Goal: Share content: Share content

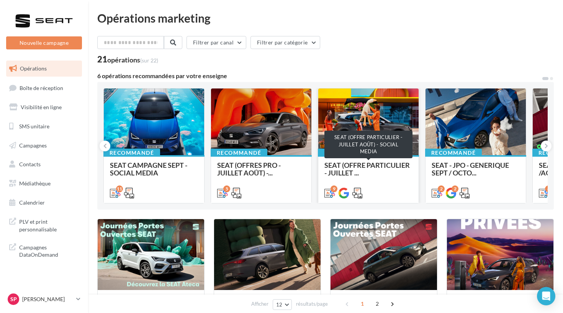
click at [363, 165] on span "SEAT (OFFRE PARTICULIER - JUILLET ..." at bounding box center [366, 169] width 85 height 16
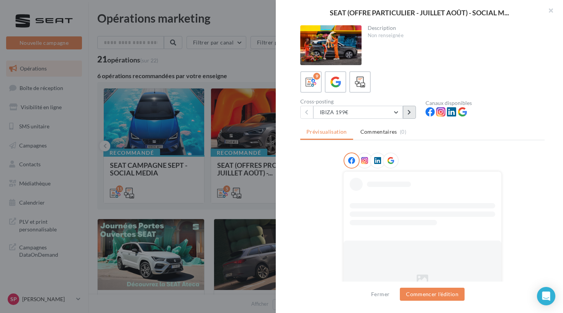
click at [413, 113] on button at bounding box center [409, 112] width 13 height 13
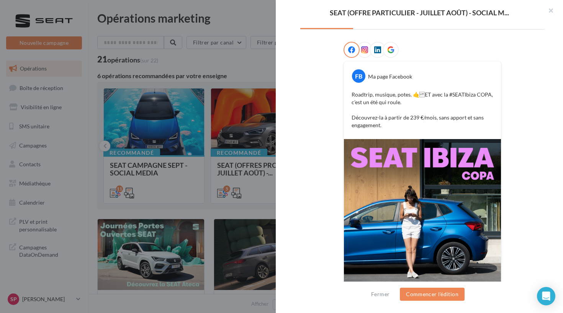
scroll to position [38, 0]
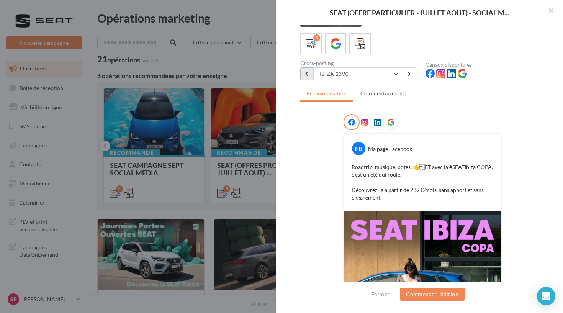
click at [302, 79] on button at bounding box center [306, 73] width 13 height 13
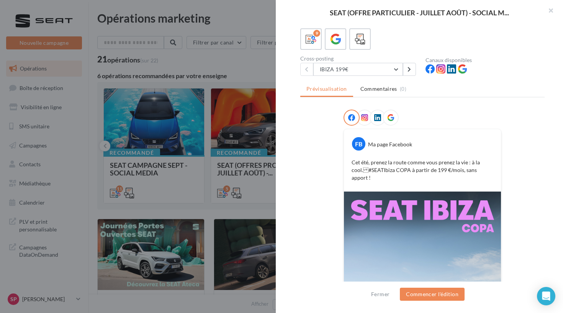
scroll to position [37, 0]
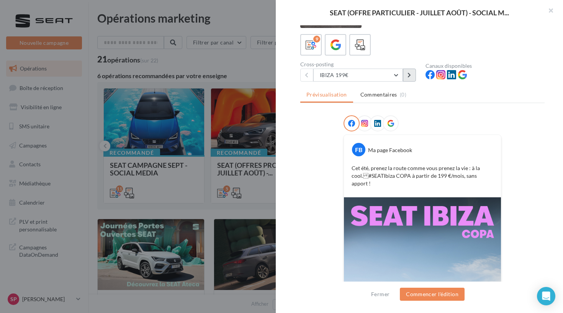
click at [411, 79] on button at bounding box center [409, 75] width 13 height 13
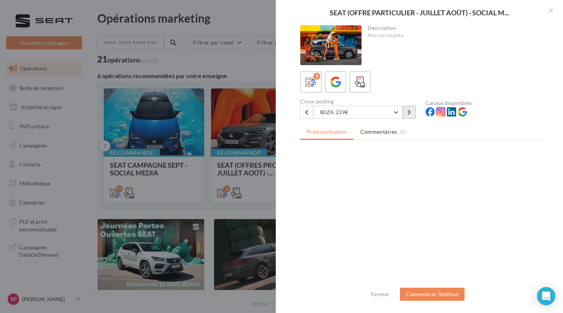
scroll to position [0, 0]
click at [411, 79] on div "9" at bounding box center [422, 81] width 244 height 21
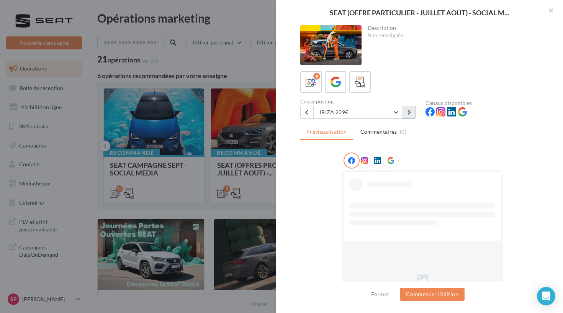
click at [409, 110] on icon at bounding box center [408, 112] width 3 height 5
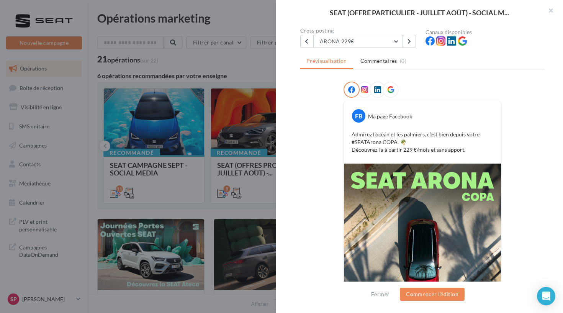
scroll to position [67, 0]
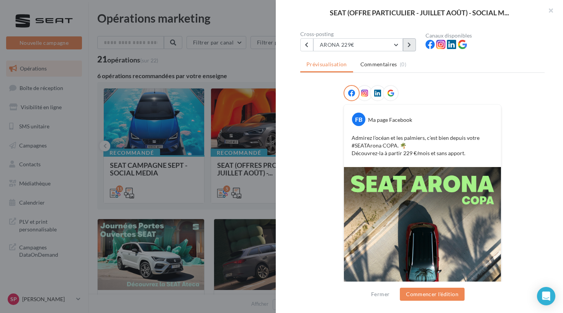
click at [403, 50] on button at bounding box center [409, 44] width 13 height 13
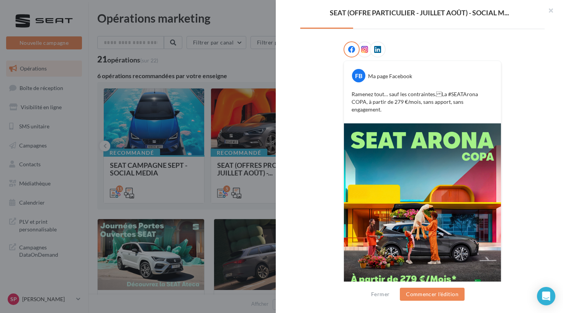
scroll to position [97, 0]
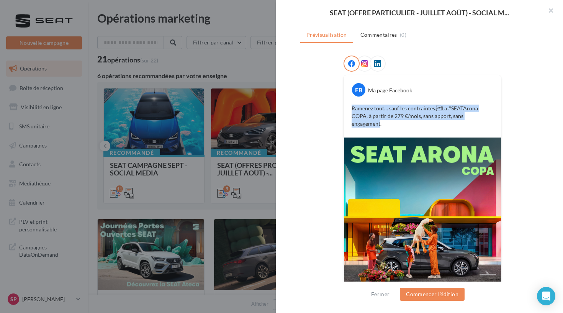
drag, startPoint x: 475, startPoint y: 116, endPoint x: 310, endPoint y: 107, distance: 165.7
click at [310, 107] on div "FB Ma page Facebook Ramenez tout… sauf les contraintes.La #SEATArona COPA, à p…" at bounding box center [422, 200] width 244 height 288
copy p "Ramenez tout… sauf les contraintes.La #SEATArona COPA, à partir de 279 €/mois,…"
click at [456, 288] on button "Commencer l'édition" at bounding box center [432, 294] width 65 height 13
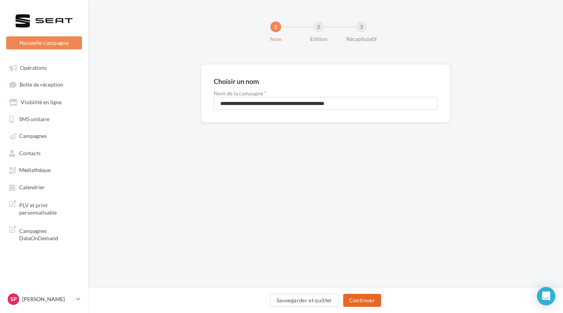
click at [362, 299] on button "Continuer" at bounding box center [362, 300] width 38 height 13
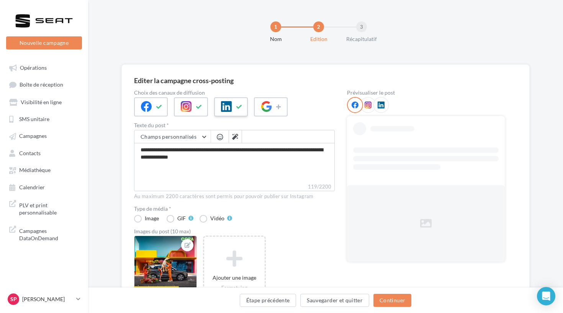
click at [238, 116] on div at bounding box center [231, 106] width 34 height 19
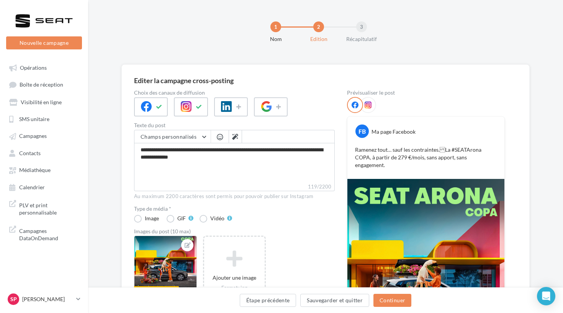
click at [403, 203] on img at bounding box center [425, 277] width 157 height 196
click at [384, 299] on button "Continuer" at bounding box center [392, 300] width 38 height 13
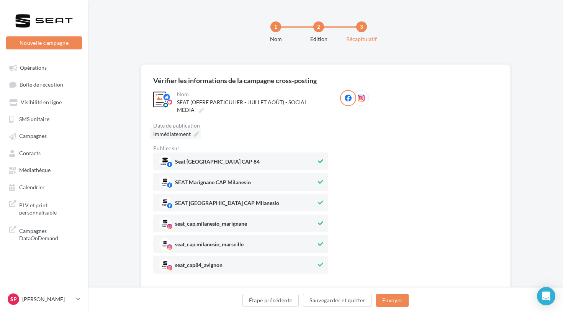
click at [191, 134] on div "Immédiatement" at bounding box center [175, 133] width 51 height 11
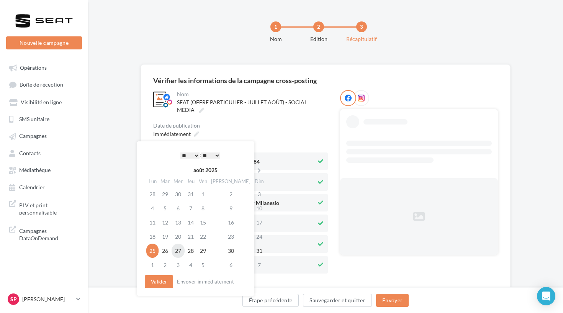
click at [176, 253] on td "27" at bounding box center [178, 251] width 13 height 14
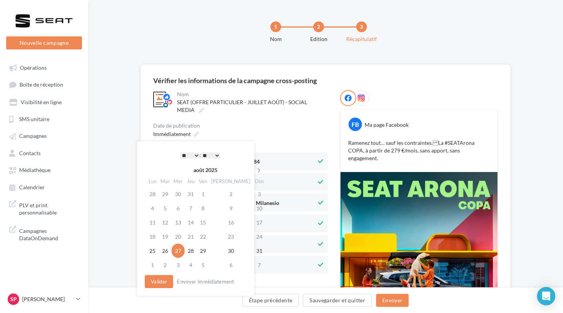
click at [186, 150] on div "* * * * * * * * * * ** ** ** ** ** ** ** ** ** ** ** ** ** ** : ** ** ** ** ** …" at bounding box center [200, 154] width 77 height 11
click at [163, 279] on button "Valider" at bounding box center [159, 281] width 28 height 13
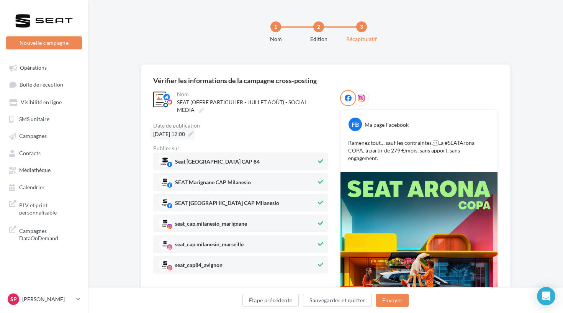
click at [185, 134] on span "[DATE] 12:00" at bounding box center [169, 134] width 32 height 7
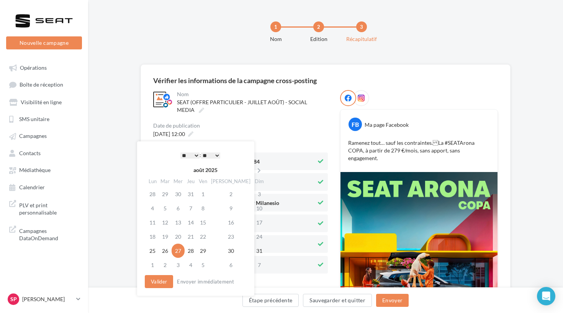
click at [244, 143] on div "**********" at bounding box center [195, 218] width 117 height 154
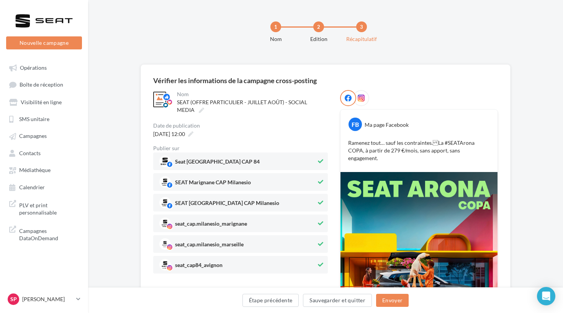
click at [250, 135] on div "[DATE] 12:00" at bounding box center [240, 133] width 175 height 11
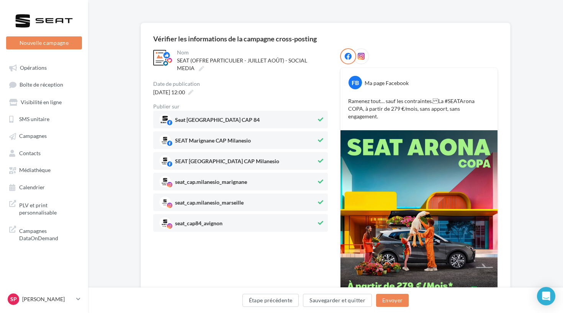
scroll to position [80, 0]
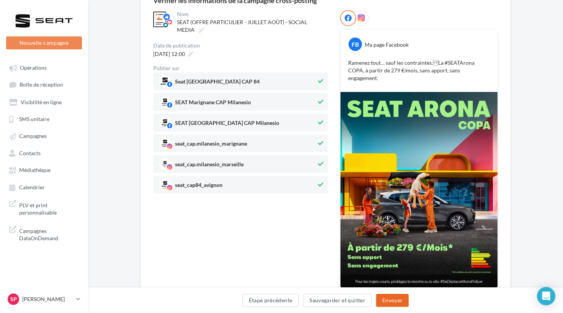
click at [386, 296] on button "Envoyer" at bounding box center [392, 300] width 33 height 13
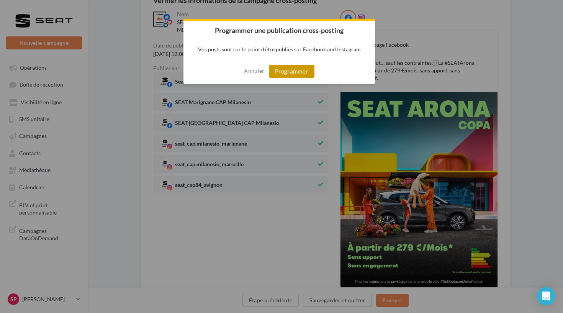
click at [290, 65] on button "Programmer" at bounding box center [292, 71] width 46 height 13
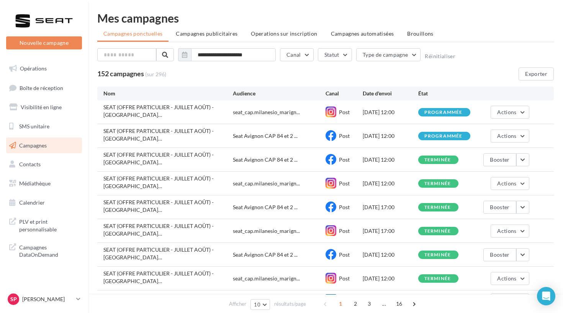
click at [57, 18] on div at bounding box center [43, 20] width 61 height 19
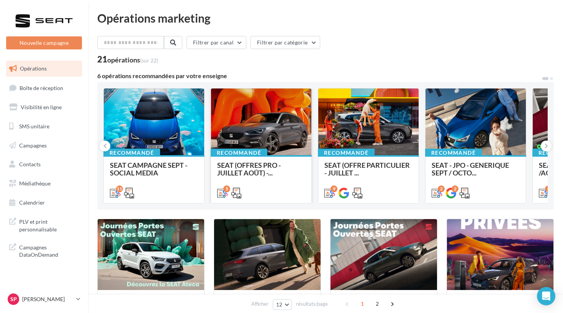
scroll to position [10, 0]
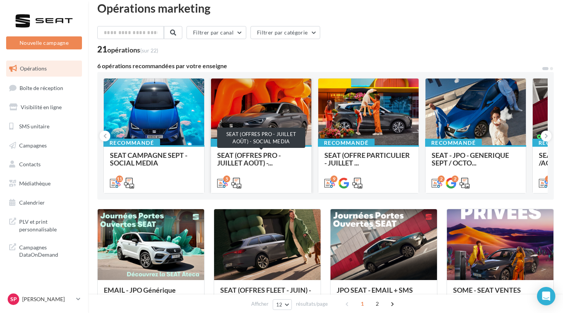
click at [258, 158] on span "SEAT (OFFRES PRO - JUILLET AOÛT) -..." at bounding box center [249, 159] width 64 height 16
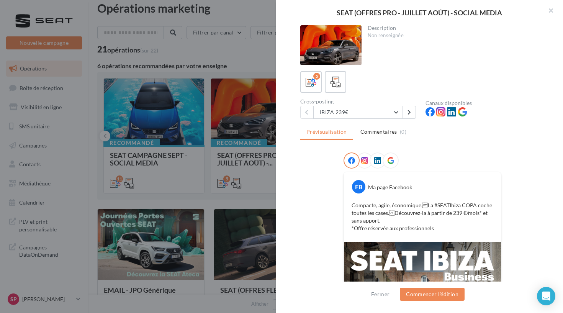
click at [401, 122] on div "Description Non renseignée 5 Cross-posting IBIZA 239€ IBIZA 239€ ARONA 239€ ATE…" at bounding box center [422, 156] width 293 height 263
click at [399, 116] on button "IBIZA 239€" at bounding box center [358, 112] width 90 height 13
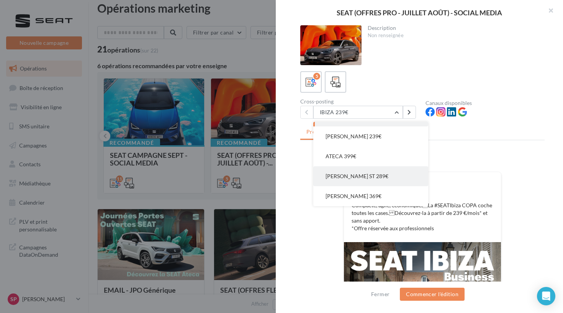
scroll to position [15, 0]
click at [371, 172] on button "LEON ST 289€" at bounding box center [370, 176] width 115 height 20
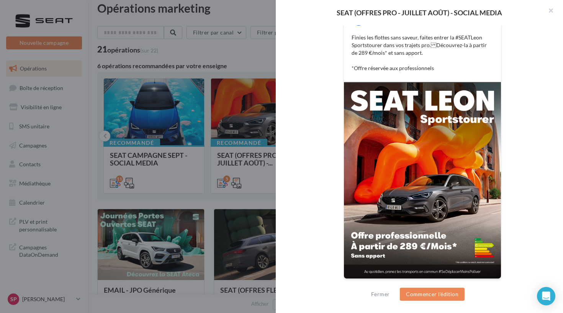
scroll to position [168, 0]
click at [229, 78] on div at bounding box center [281, 156] width 563 height 313
